Goal: Task Accomplishment & Management: Manage account settings

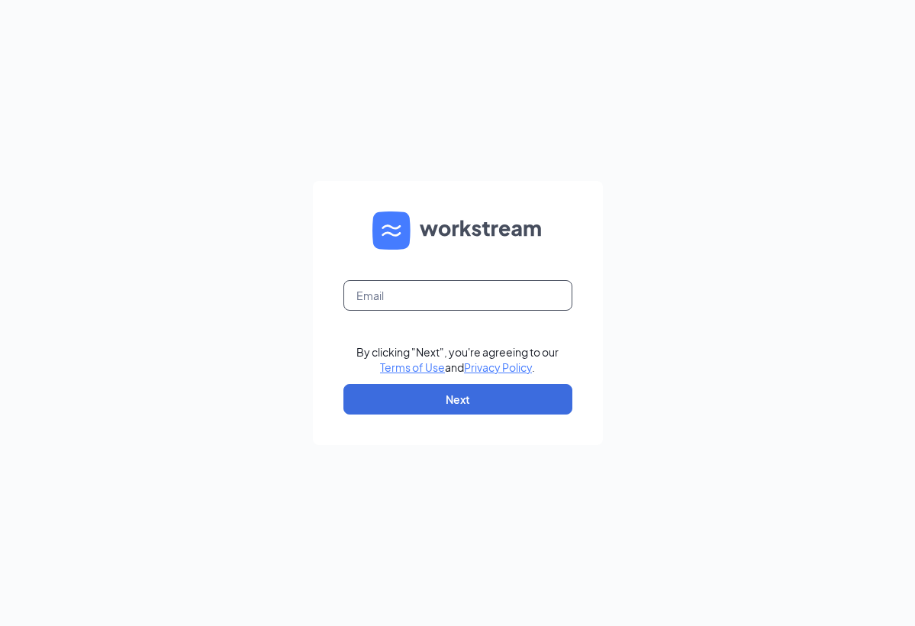
click at [381, 290] on input "text" at bounding box center [458, 295] width 229 height 31
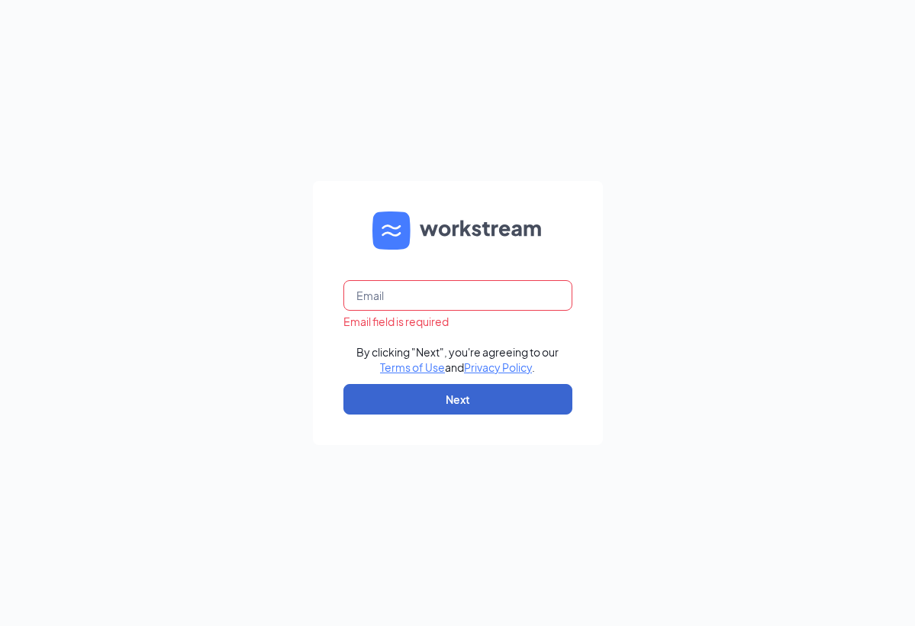
click at [441, 399] on button "Next" at bounding box center [458, 399] width 229 height 31
type input "janiceglarsen@gmail.com"
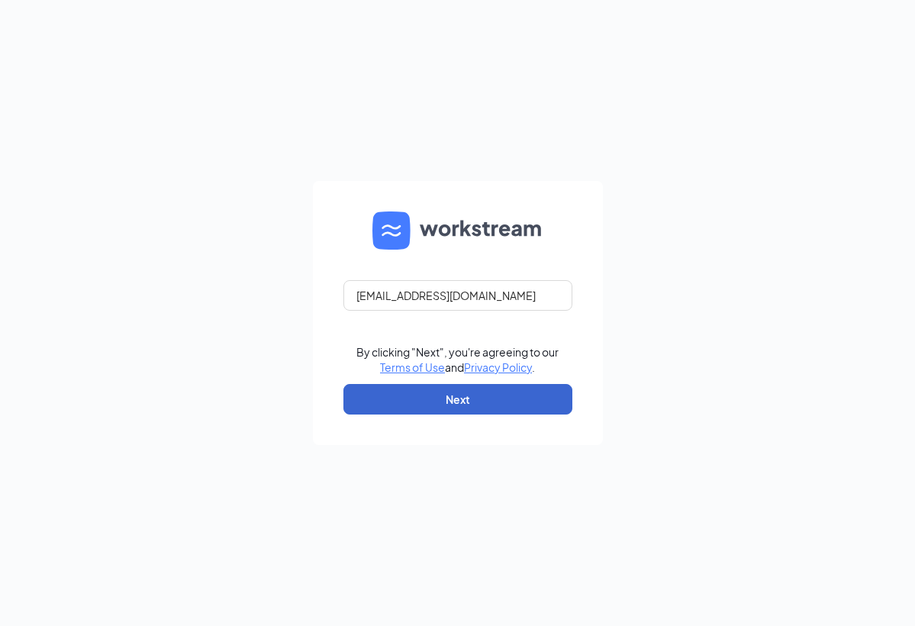
click at [448, 402] on button "Next" at bounding box center [458, 399] width 229 height 31
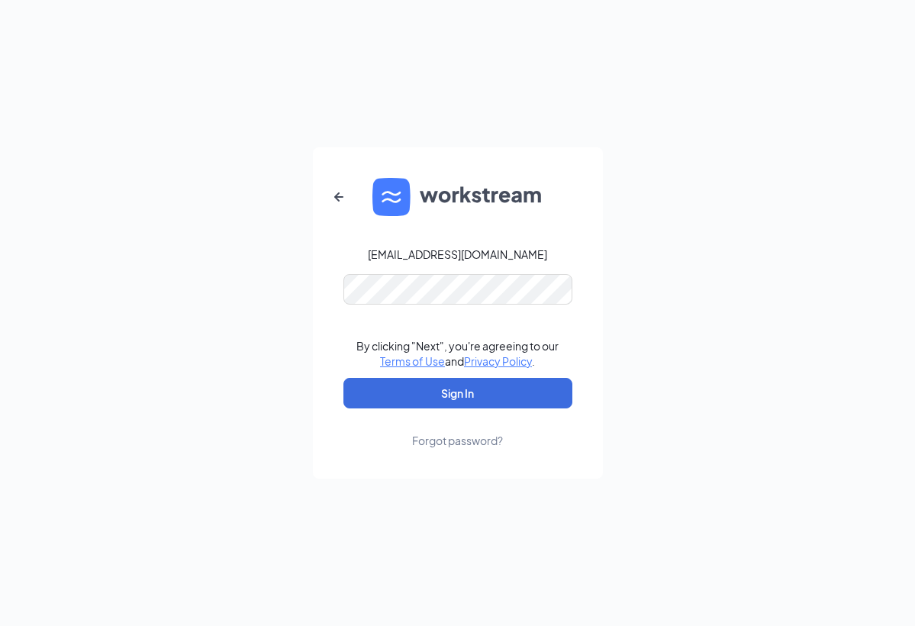
click at [457, 393] on button "Sign In" at bounding box center [458, 393] width 229 height 31
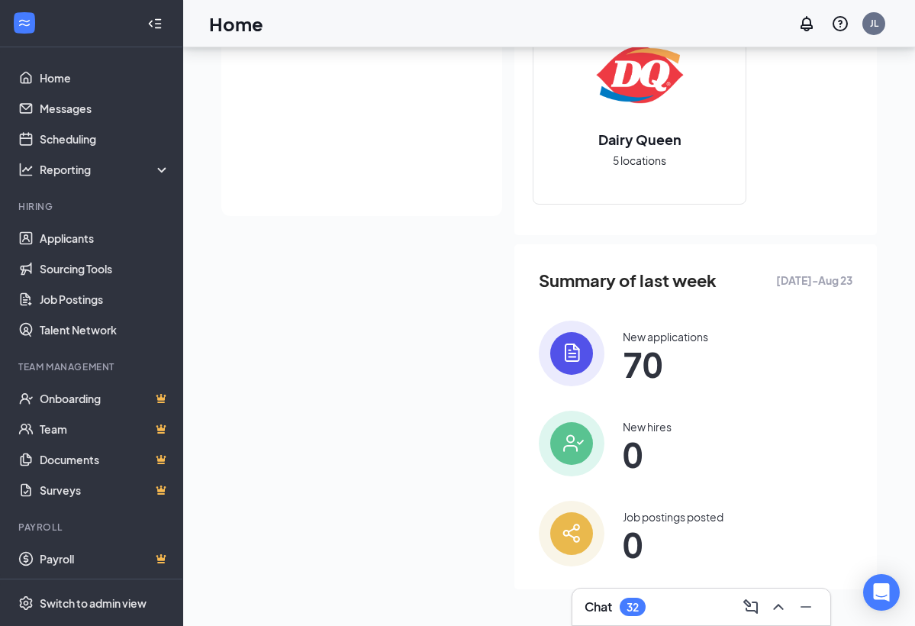
scroll to position [416, 0]
click at [650, 338] on div "New applications" at bounding box center [666, 336] width 86 height 15
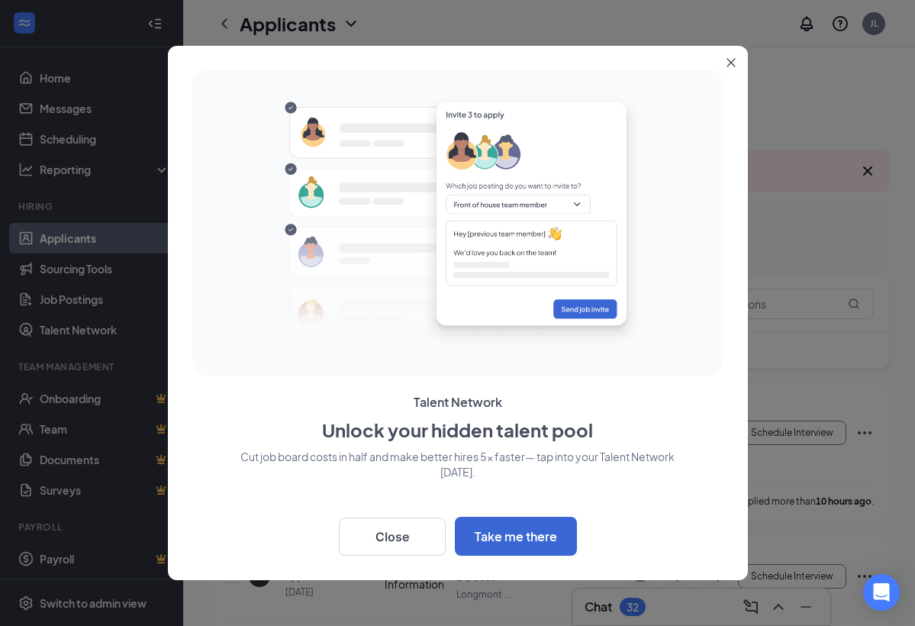
click at [702, 308] on div at bounding box center [458, 221] width 519 height 290
click at [411, 528] on button "Close" at bounding box center [392, 537] width 107 height 38
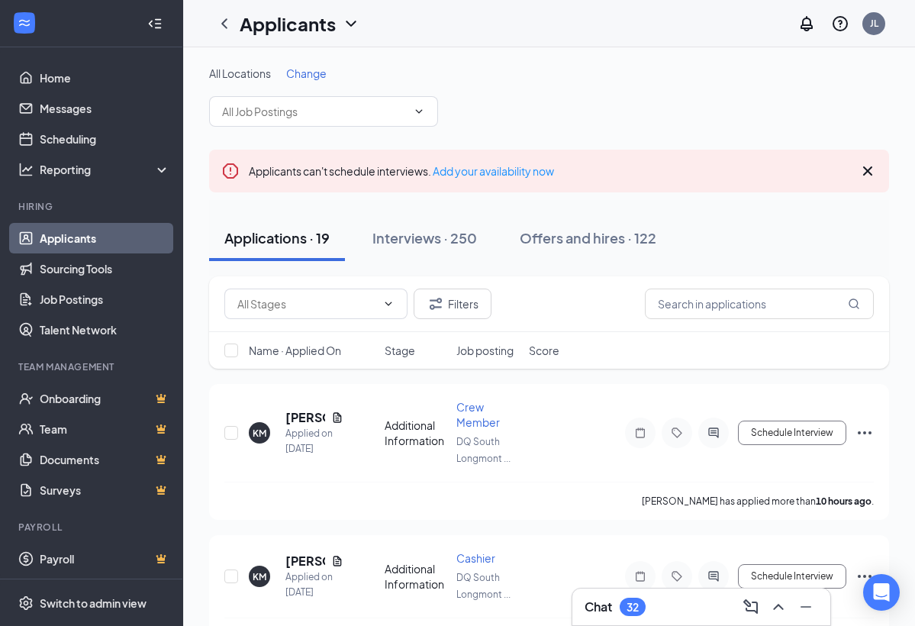
click at [870, 168] on icon "Cross" at bounding box center [868, 171] width 18 height 18
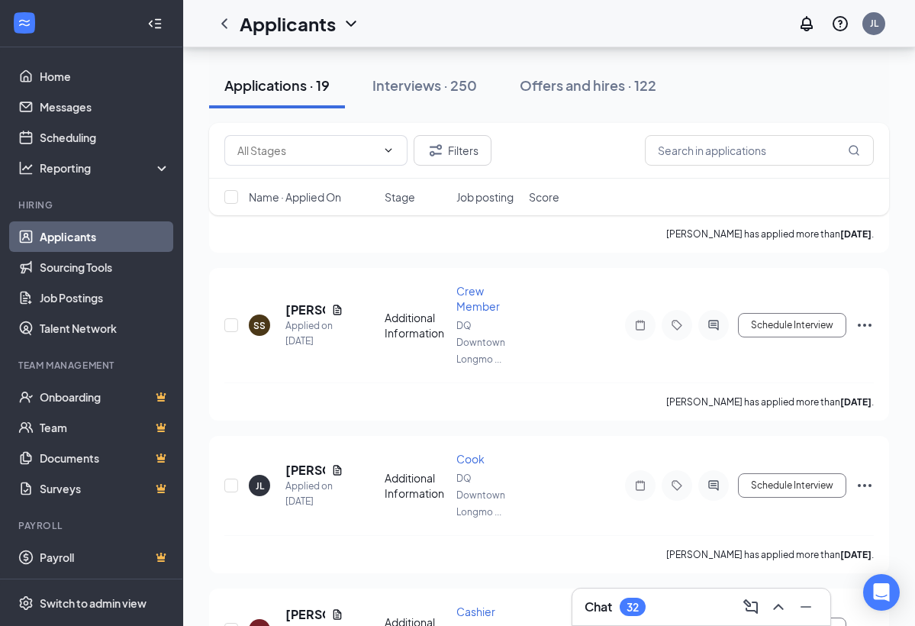
scroll to position [415, 0]
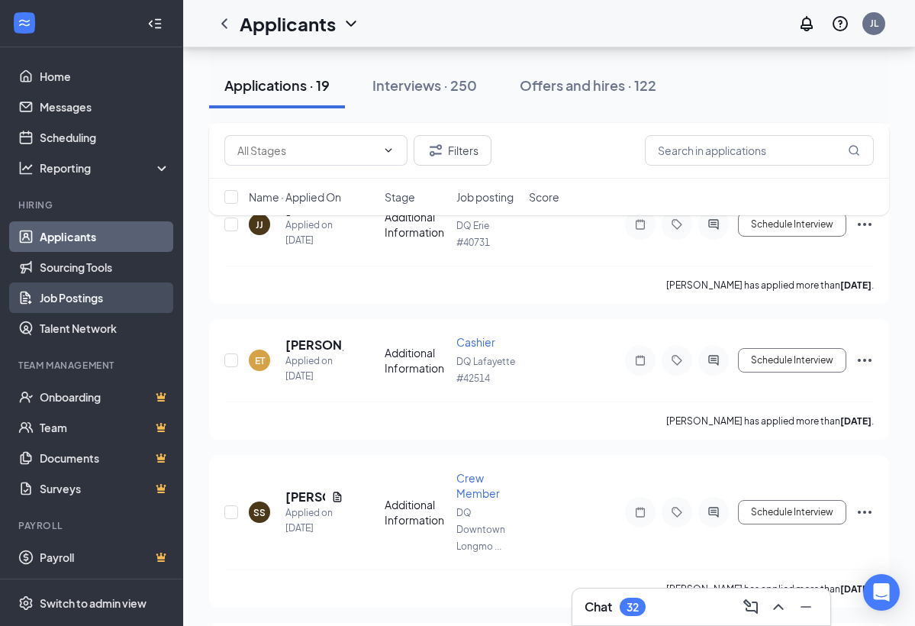
click at [91, 298] on link "Job Postings" at bounding box center [105, 298] width 131 height 31
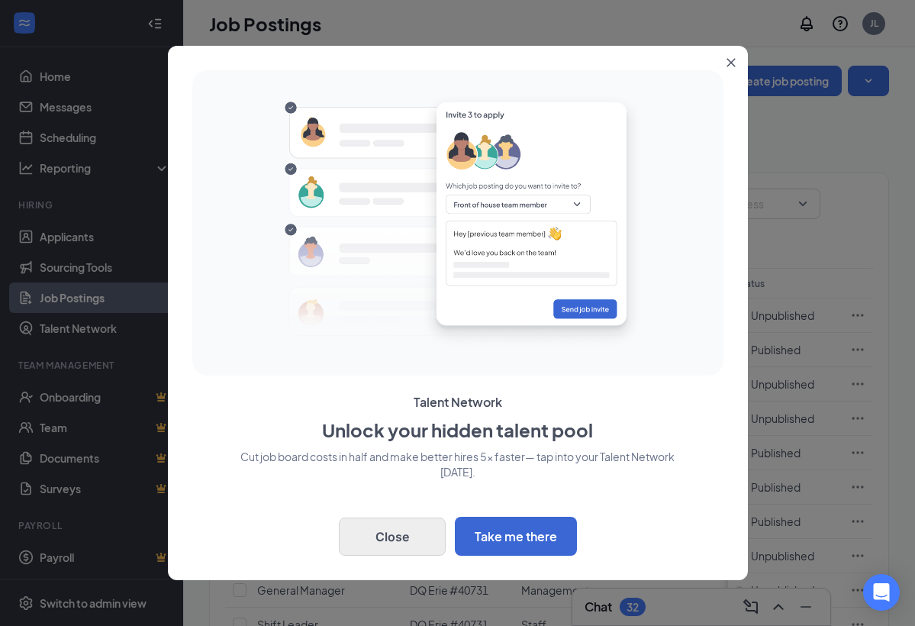
click at [420, 538] on button "Close" at bounding box center [392, 537] width 107 height 38
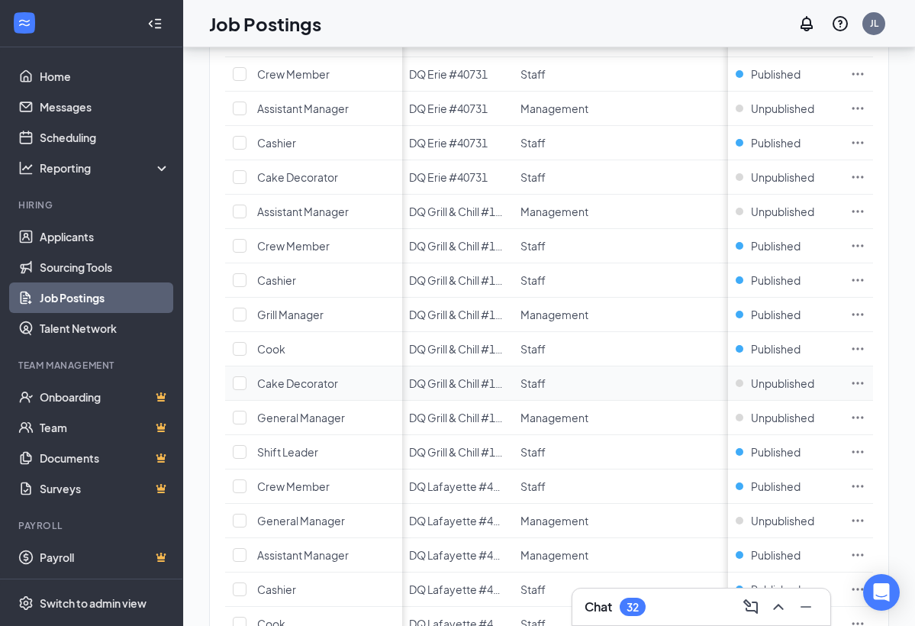
scroll to position [582, 0]
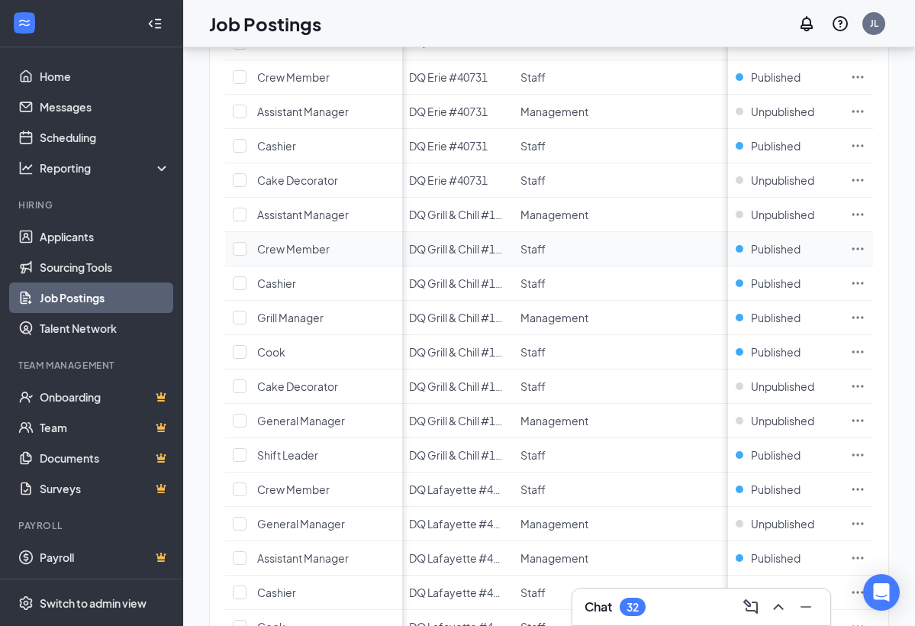
click at [862, 254] on icon "Ellipses" at bounding box center [858, 248] width 15 height 15
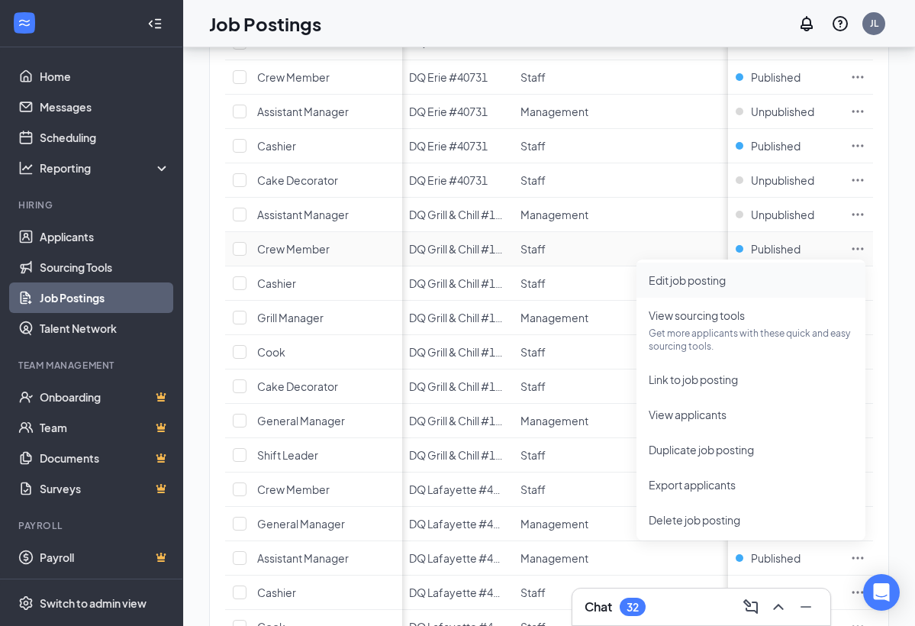
click at [726, 286] on span "Edit job posting" at bounding box center [687, 280] width 77 height 14
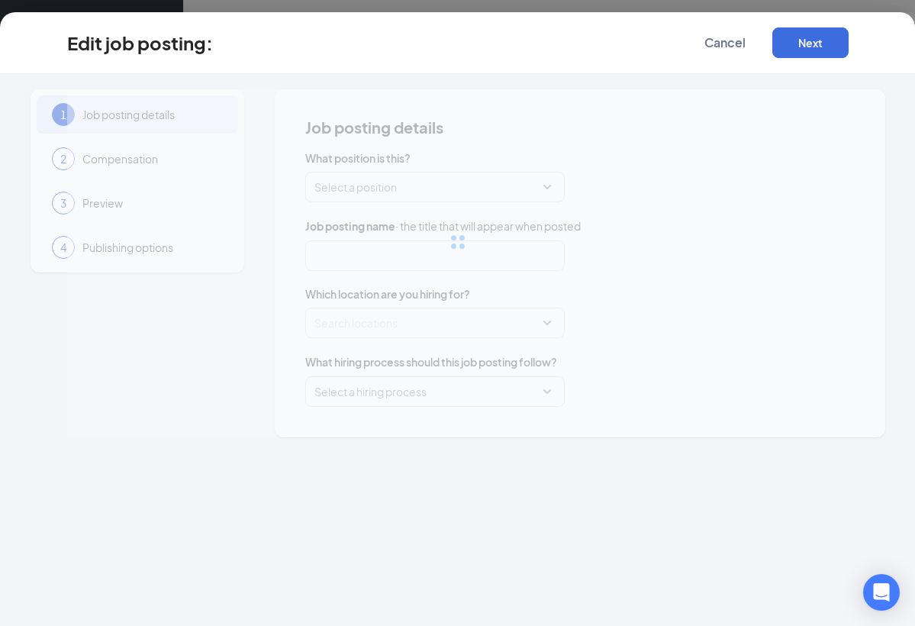
type input "Crew Member"
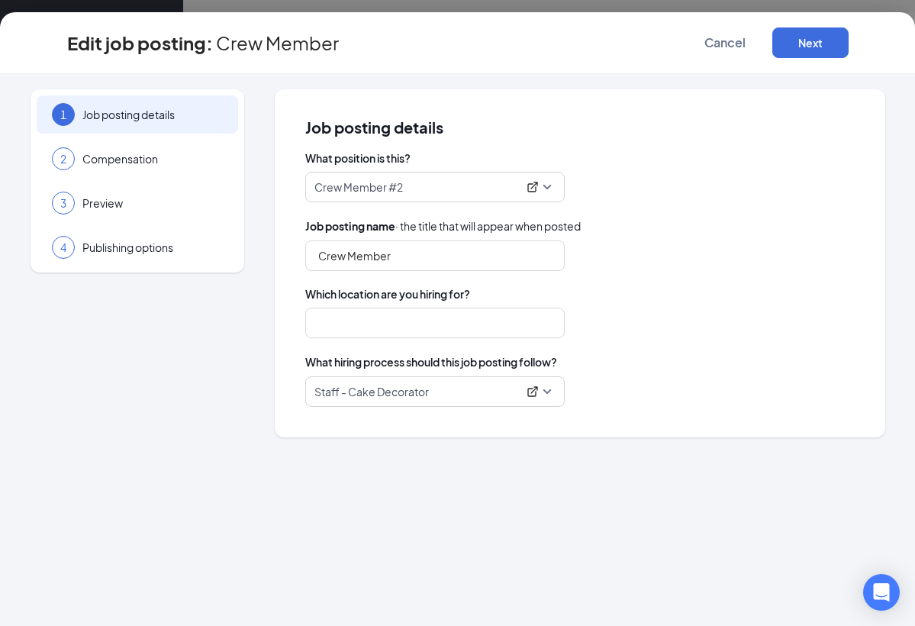
type input "DQ Grill & Chill #13393"
click at [547, 392] on span "Staff - Cake Decorator" at bounding box center [435, 391] width 241 height 29
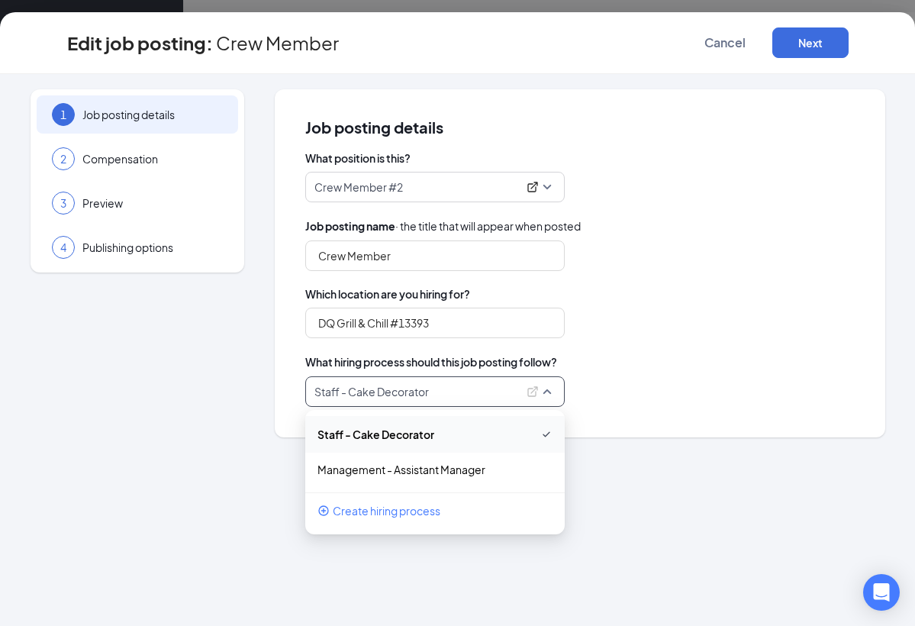
click at [476, 391] on p "Staff - Cake Decorator" at bounding box center [416, 391] width 203 height 15
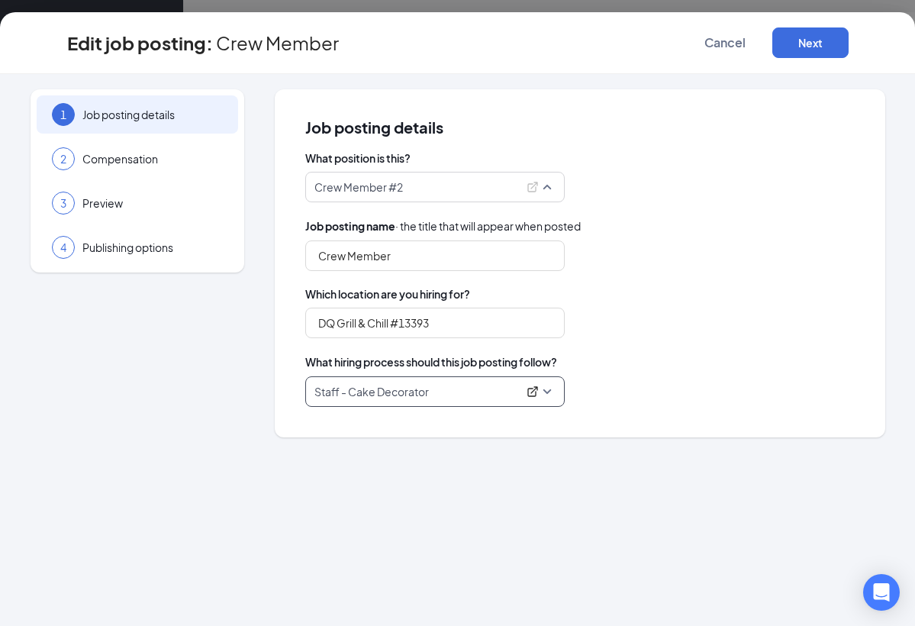
scroll to position [43, 0]
click at [548, 191] on span "Crew Member #2" at bounding box center [435, 187] width 241 height 29
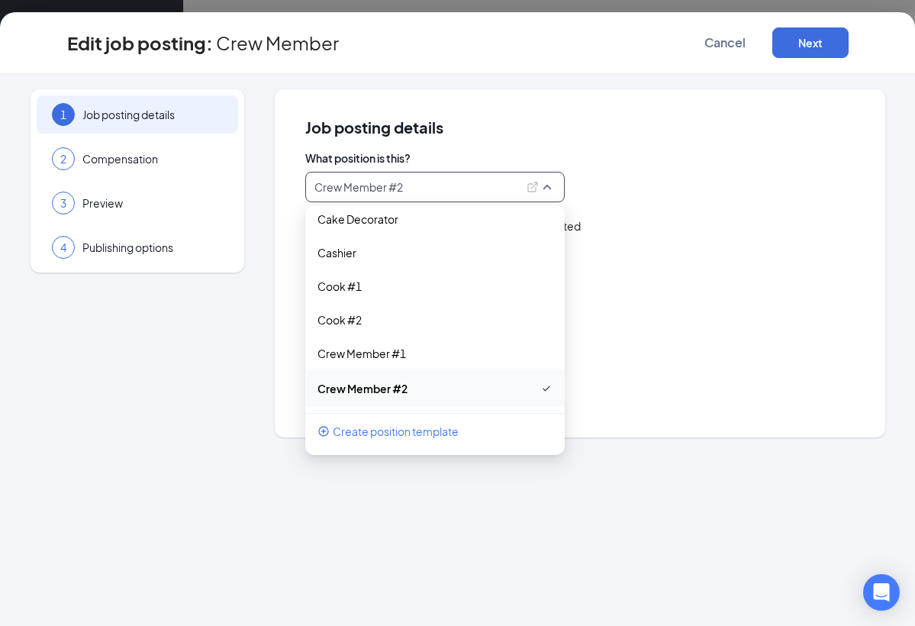
click at [494, 182] on p "Crew Member #2" at bounding box center [416, 186] width 203 height 15
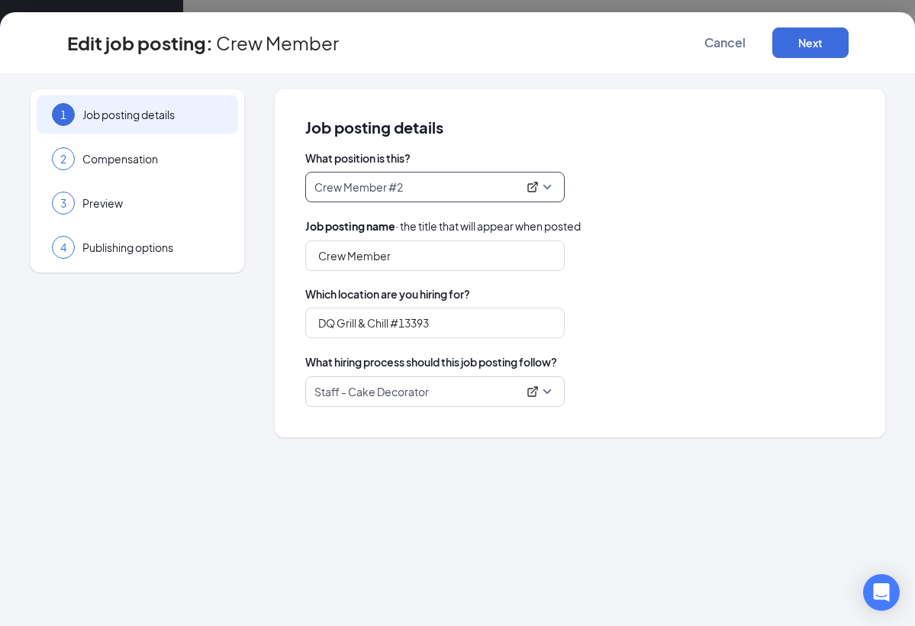
click at [550, 184] on span "Crew Member #2" at bounding box center [435, 187] width 241 height 29
click at [499, 185] on p "Crew Member #2" at bounding box center [416, 186] width 203 height 15
click at [162, 165] on span "Compensation" at bounding box center [152, 158] width 140 height 15
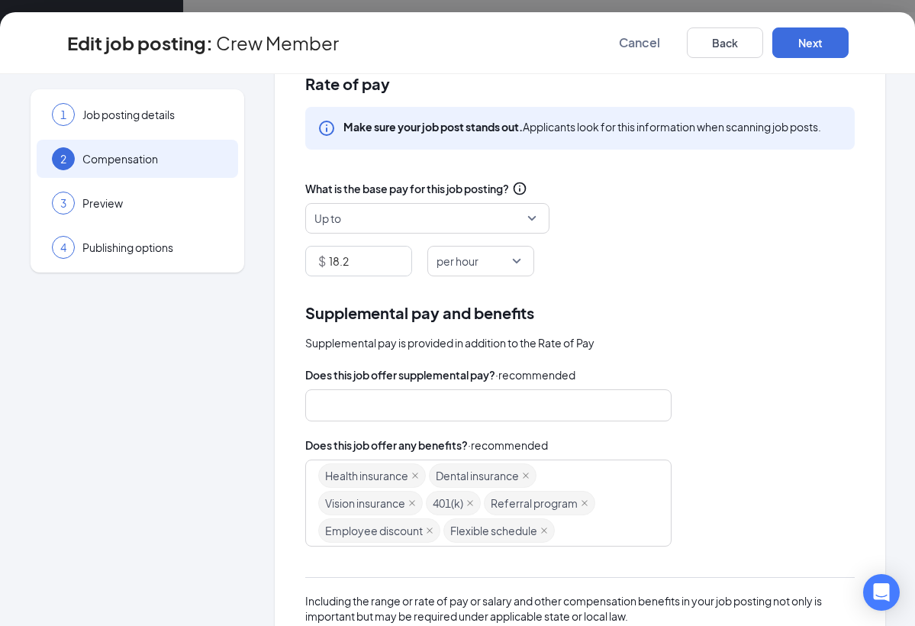
scroll to position [673, 0]
click at [817, 36] on button "Next" at bounding box center [811, 42] width 76 height 31
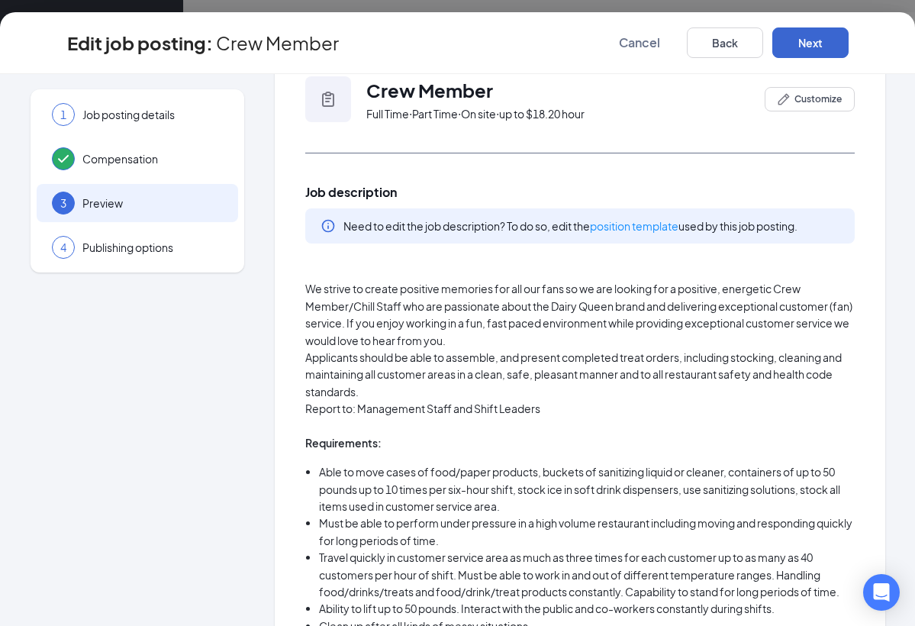
click at [812, 44] on button "Next" at bounding box center [811, 42] width 76 height 31
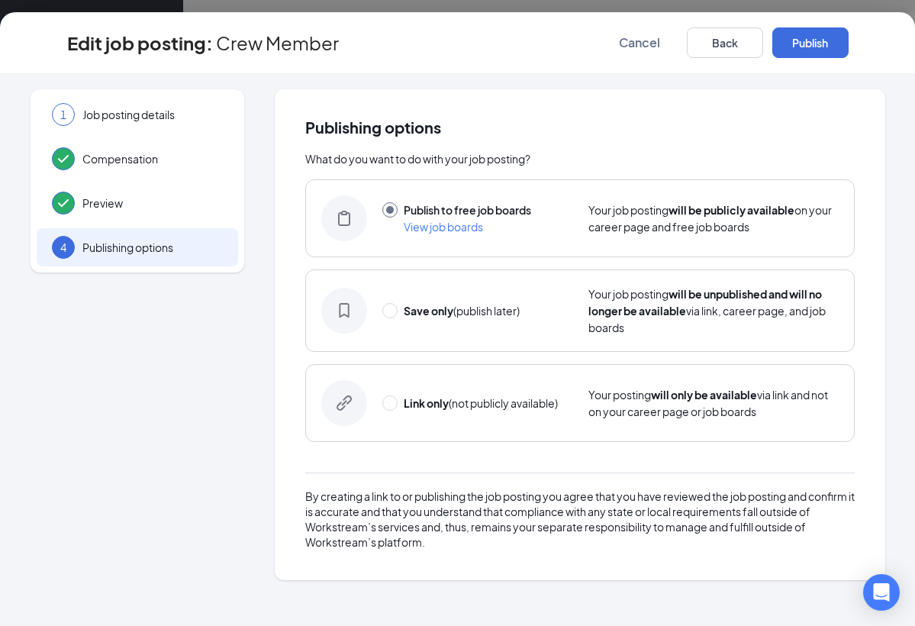
scroll to position [0, 0]
click at [799, 44] on button "Publish" at bounding box center [811, 42] width 76 height 31
